Goal: Navigation & Orientation: Understand site structure

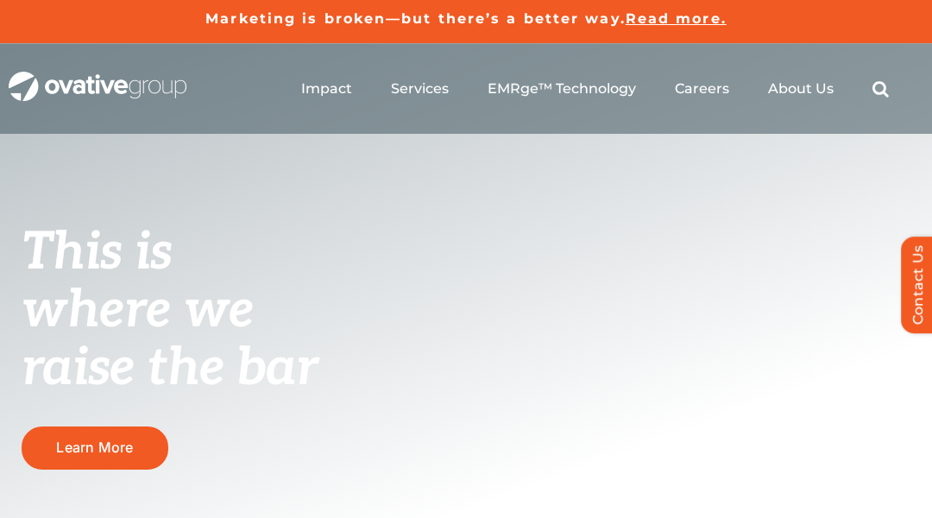
scroll to position [6479, 0]
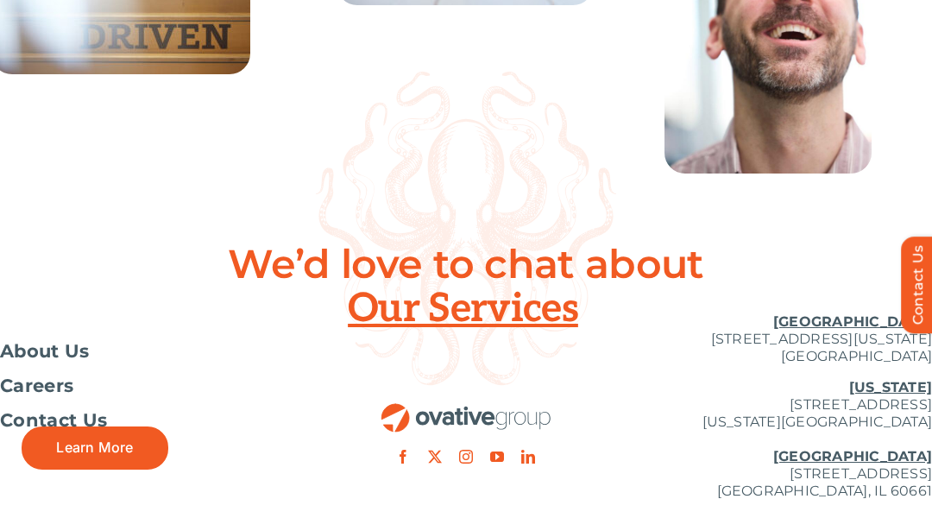
click at [86, 86] on div at bounding box center [466, 229] width 932 height 314
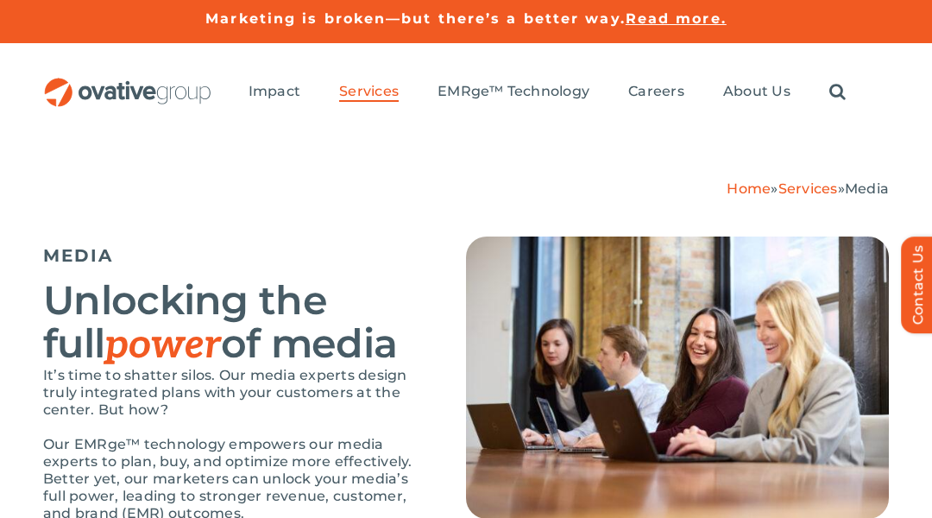
scroll to position [3887, 0]
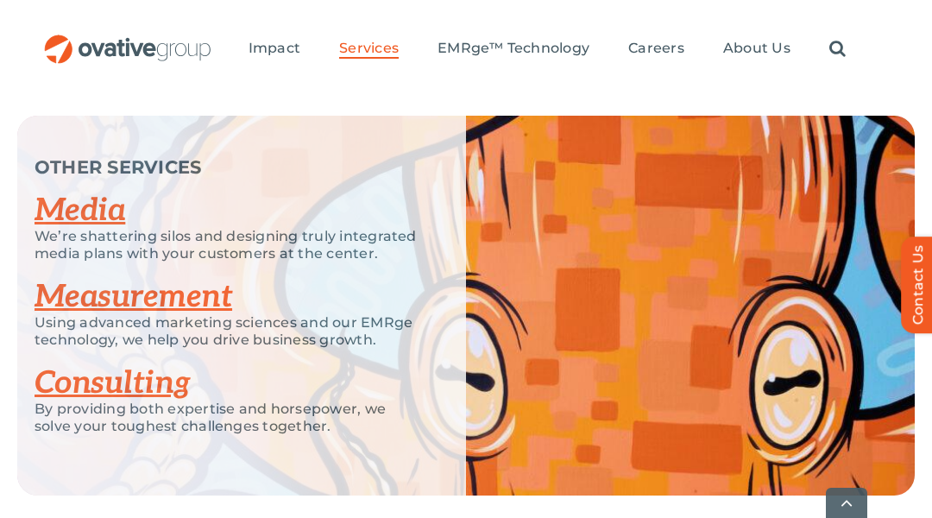
scroll to position [2716, 0]
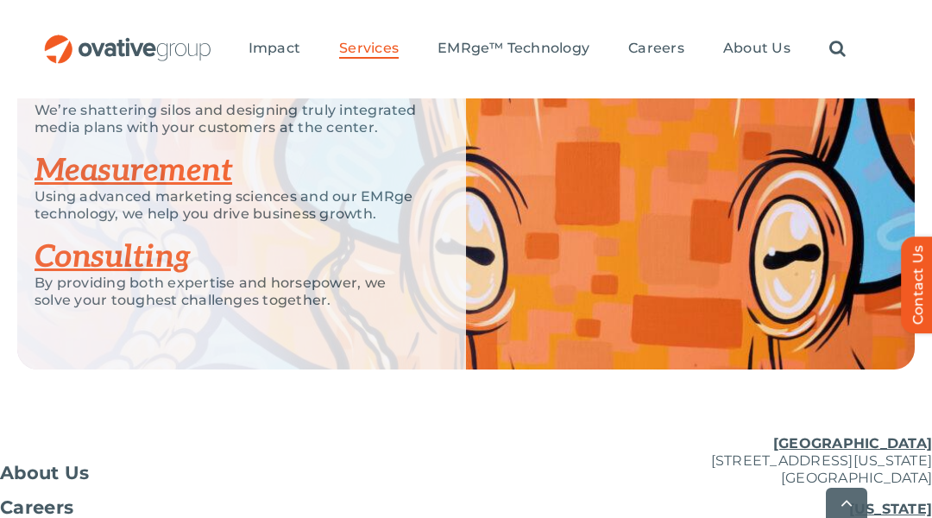
click at [86, 86] on div "Search for: * Toggle Navigation Impact Expert Insights Case Studies Awards & Pr…" at bounding box center [466, 49] width 932 height 98
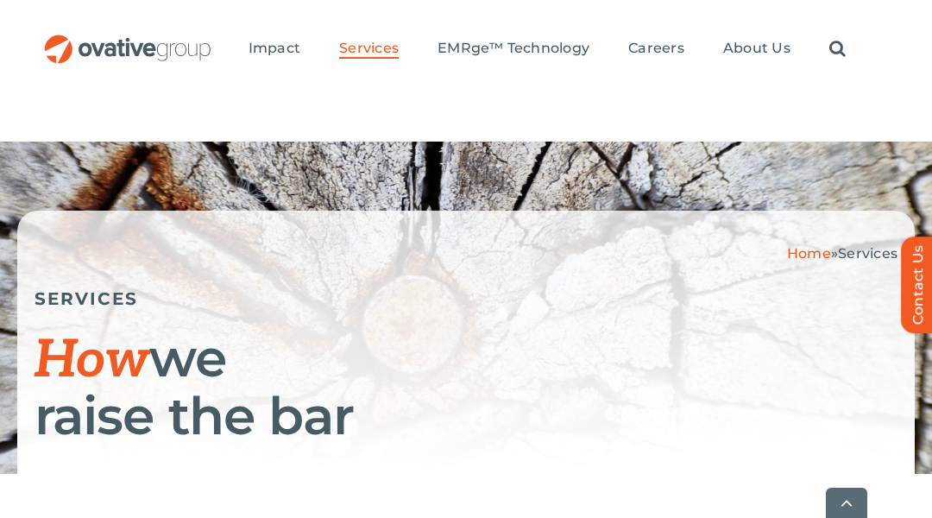
scroll to position [4983, 0]
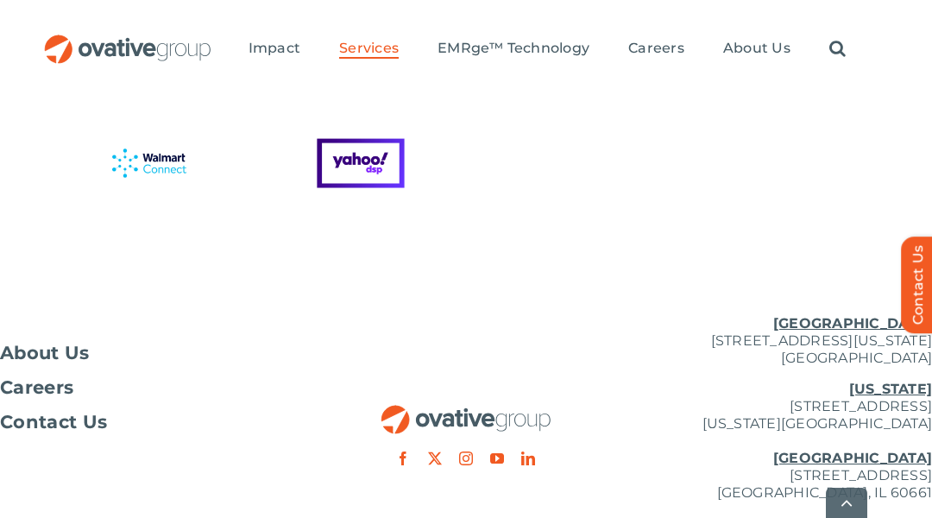
click at [86, 86] on div "Search for: * Toggle Navigation Impact Expert Insights Case Studies Awards & Pr…" at bounding box center [466, 49] width 932 height 98
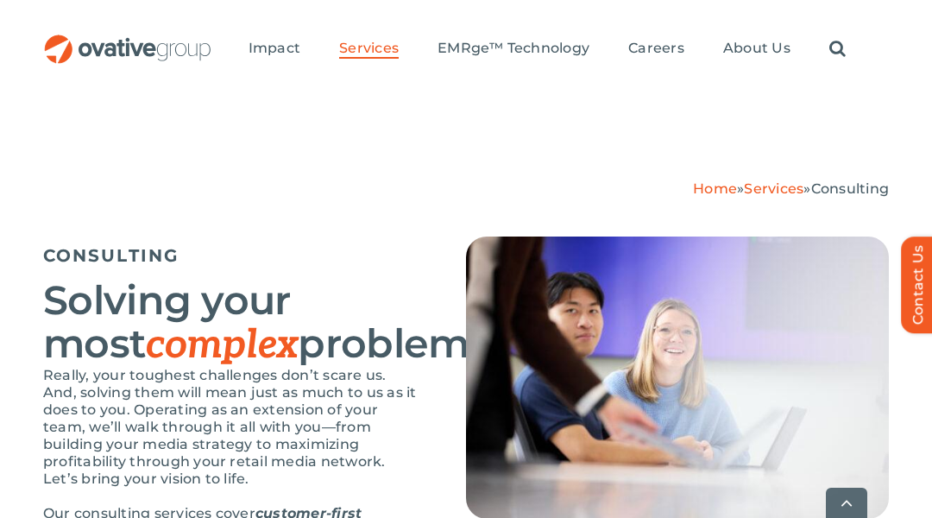
scroll to position [3044, 0]
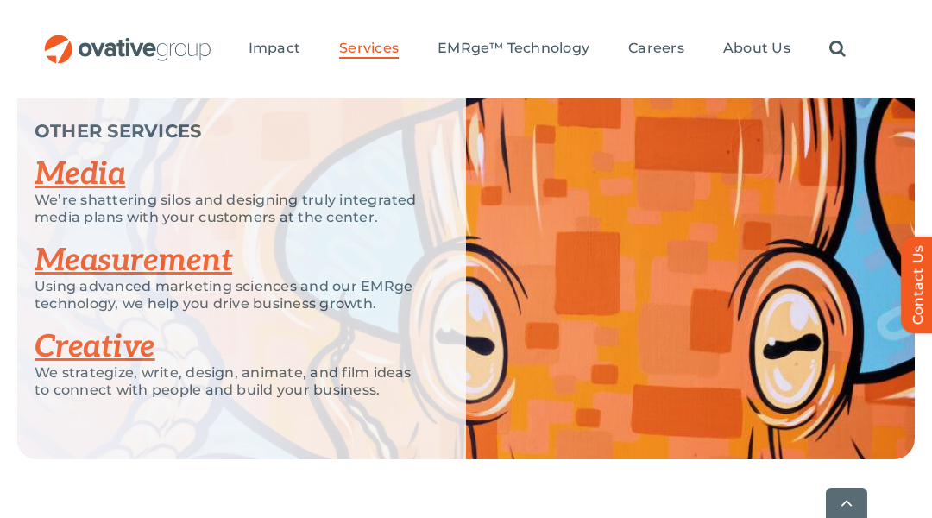
click at [86, 86] on div "Search for: * Toggle Navigation Impact Expert Insights Case Studies Awards & Pr…" at bounding box center [466, 49] width 932 height 98
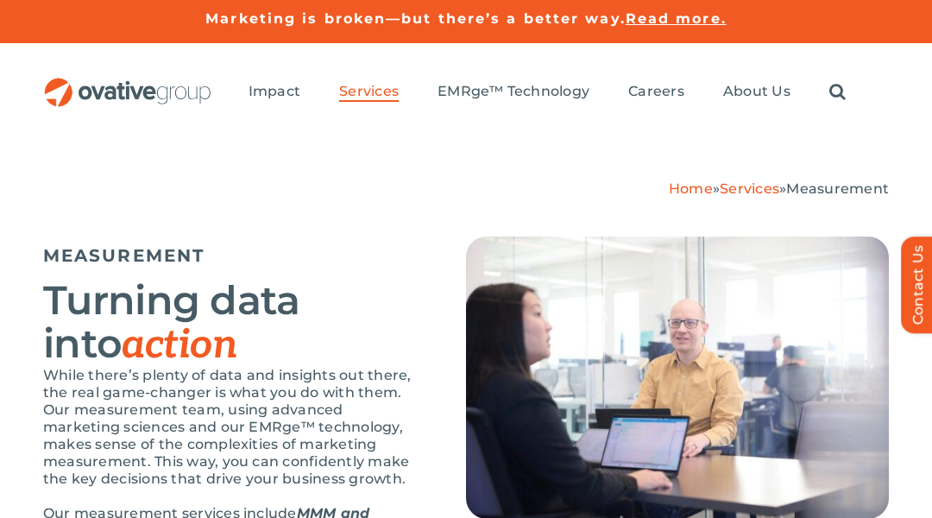
scroll to position [3528, 0]
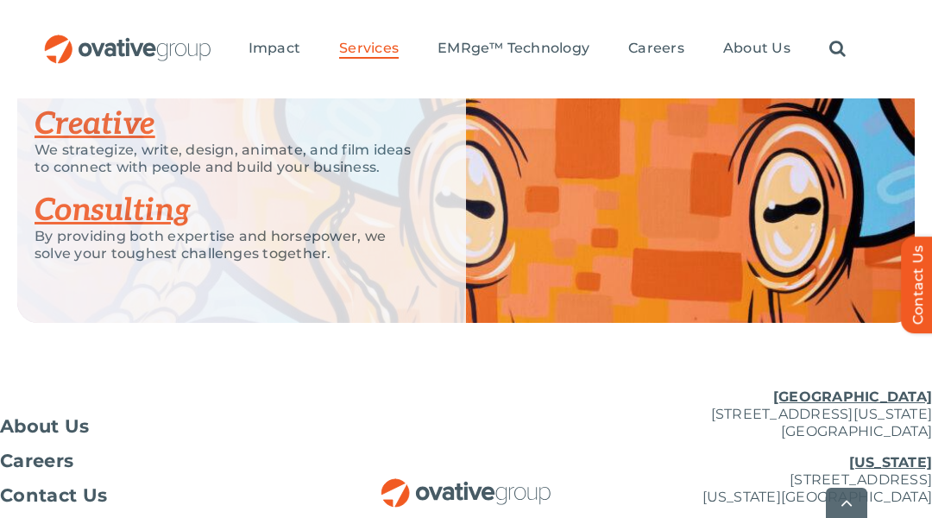
click at [86, 86] on div "Search for: * Toggle Navigation Impact Expert Insights Case Studies Awards & Pr…" at bounding box center [466, 49] width 932 height 98
